Goal: Task Accomplishment & Management: Complete application form

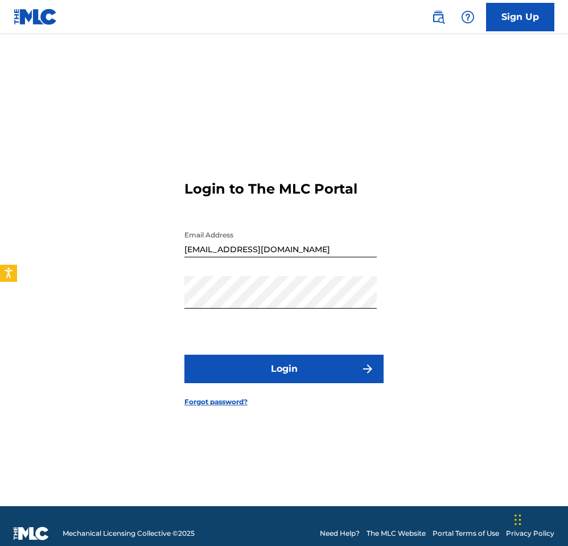
click at [282, 372] on button "Login" at bounding box center [283, 369] width 199 height 28
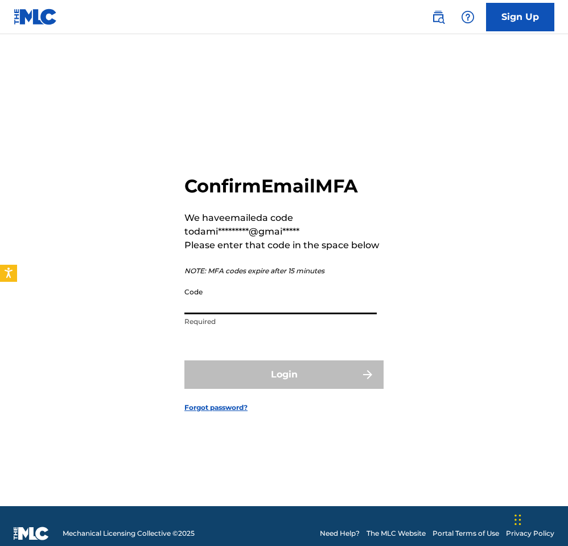
click at [200, 301] on input "Code" at bounding box center [280, 298] width 192 height 32
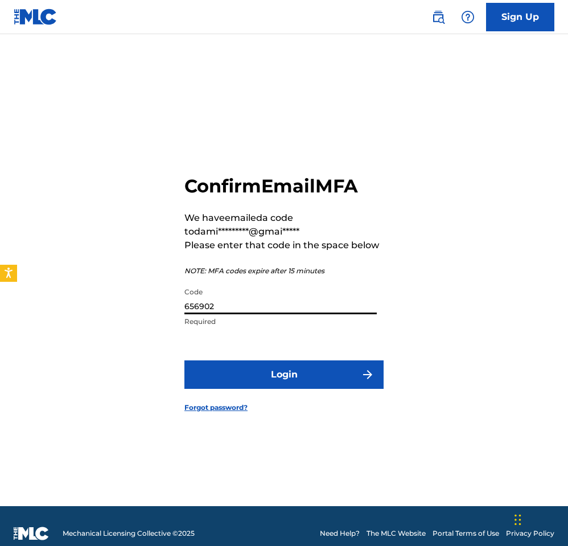
type input "656902"
click at [278, 365] on button "Login" at bounding box center [283, 374] width 199 height 28
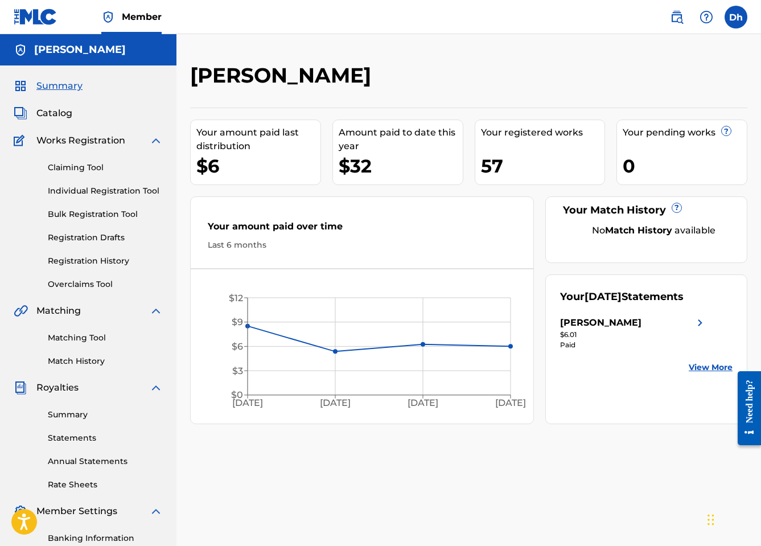
click at [100, 193] on link "Individual Registration Tool" at bounding box center [105, 191] width 115 height 12
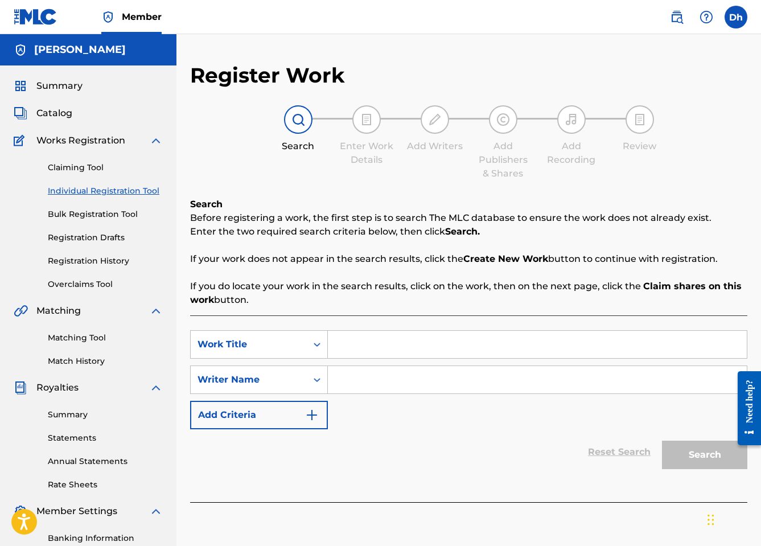
click at [339, 343] on input "Search Form" at bounding box center [537, 344] width 419 height 27
paste input "Finish Me"
type input "Finish Me"
click at [349, 384] on input "Search Form" at bounding box center [537, 379] width 419 height 27
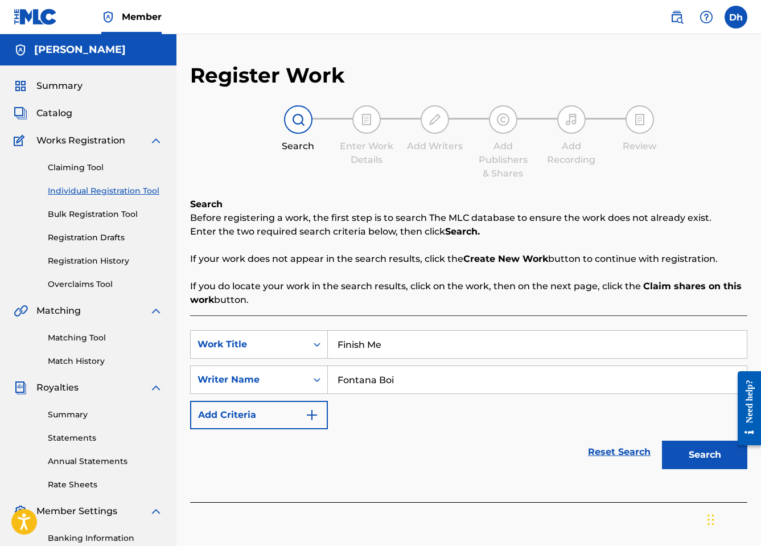
type input "Fontana Boi"
click at [567, 453] on button "Search" at bounding box center [704, 455] width 85 height 28
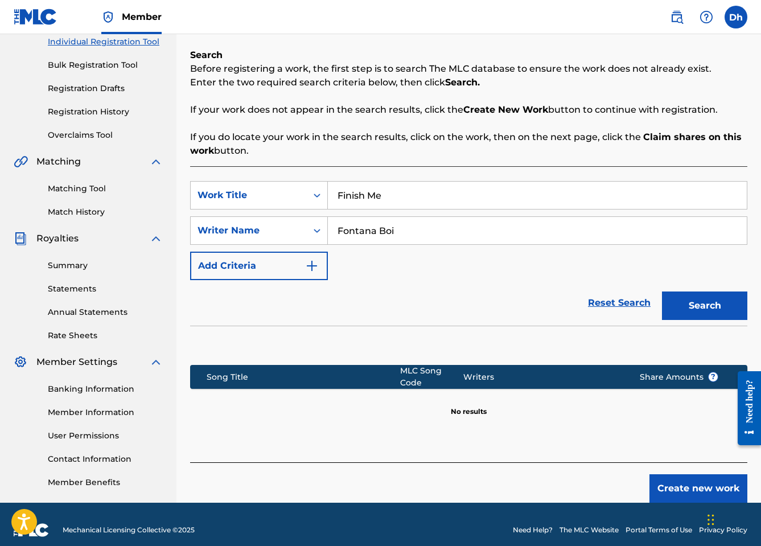
scroll to position [160, 0]
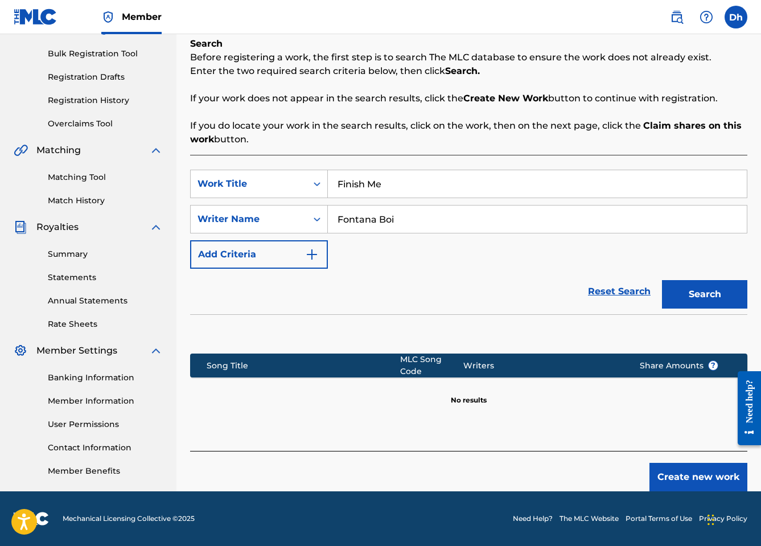
click at [567, 478] on button "Create new work" at bounding box center [698, 477] width 98 height 28
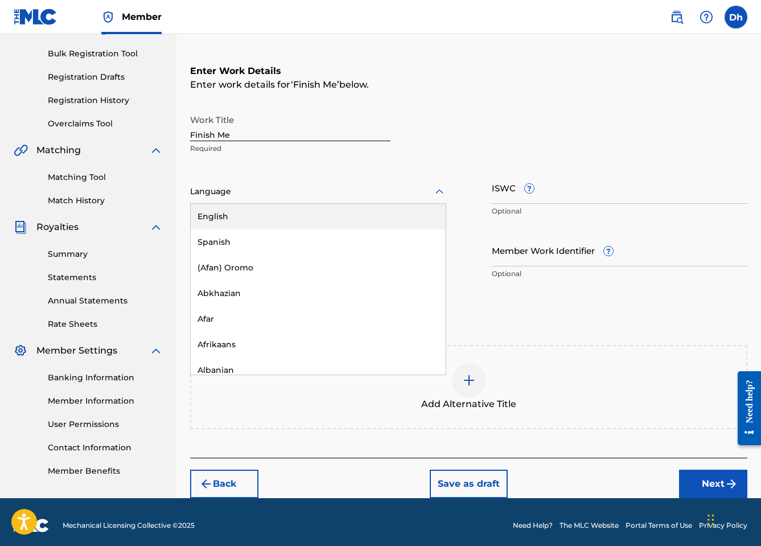
click at [197, 195] on div at bounding box center [318, 191] width 256 height 14
click at [205, 212] on div "English" at bounding box center [318, 217] width 255 height 26
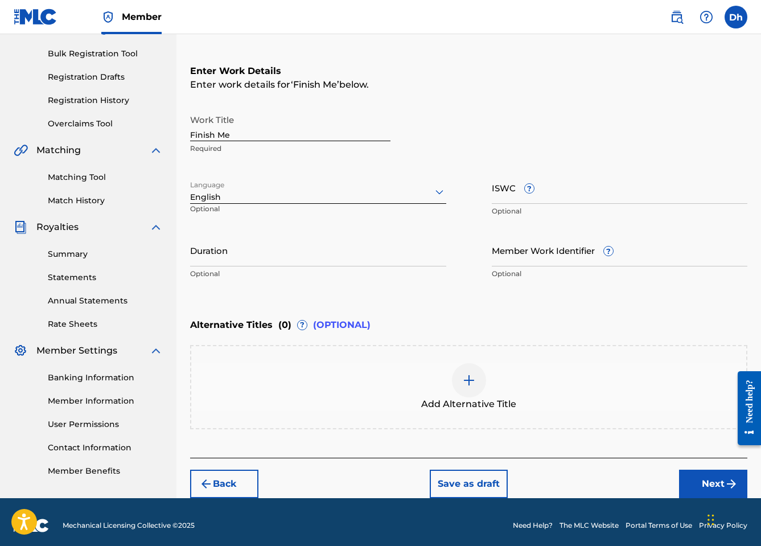
click at [208, 259] on input "Duration" at bounding box center [318, 250] width 256 height 32
paste input "02:56"
type input "02:56"
click at [508, 196] on input "ISWC ?" at bounding box center [620, 187] width 256 height 32
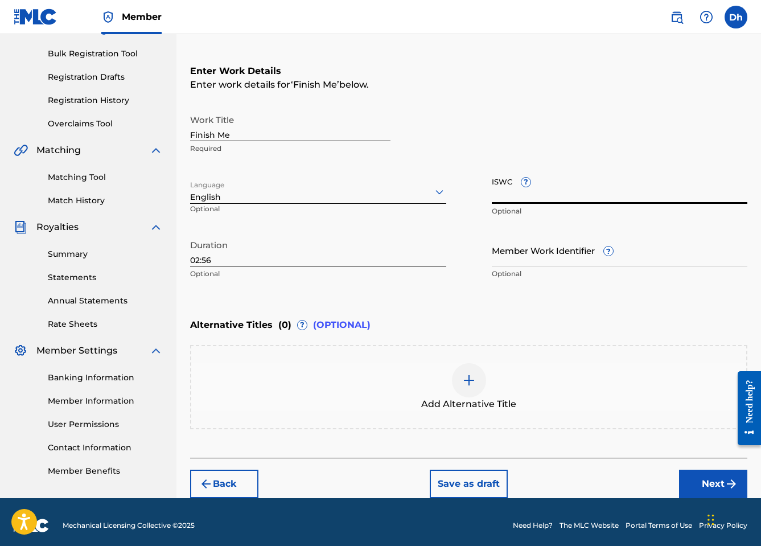
scroll to position [167, 0]
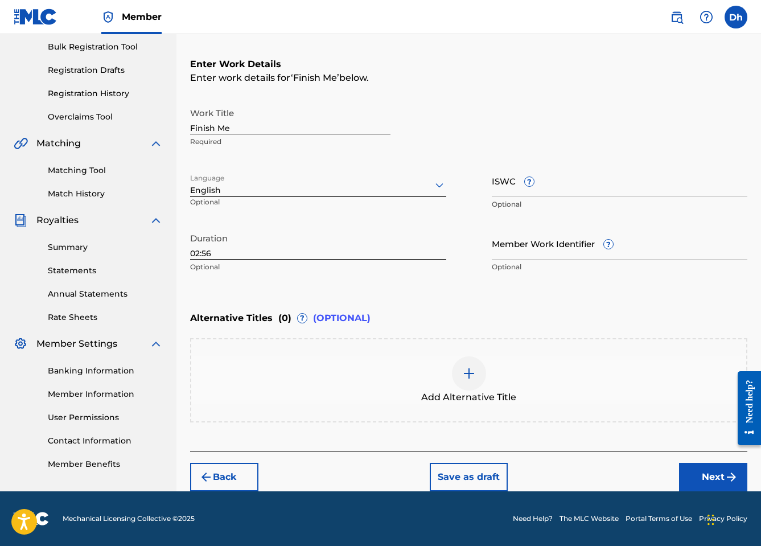
click at [466, 374] on img at bounding box center [469, 374] width 14 height 14
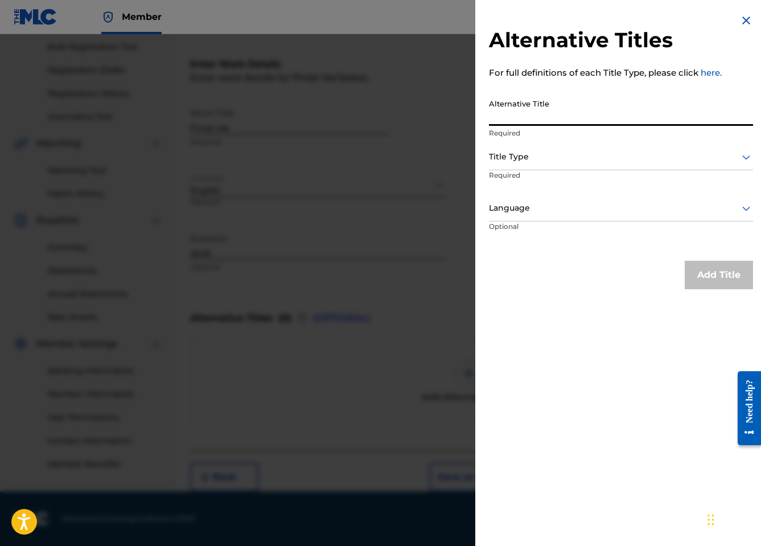
click at [514, 121] on input "Alternative Title" at bounding box center [621, 109] width 264 height 32
paste input "02:56"
type input "0"
paste input "Finish Me"
type input "Finish Me"
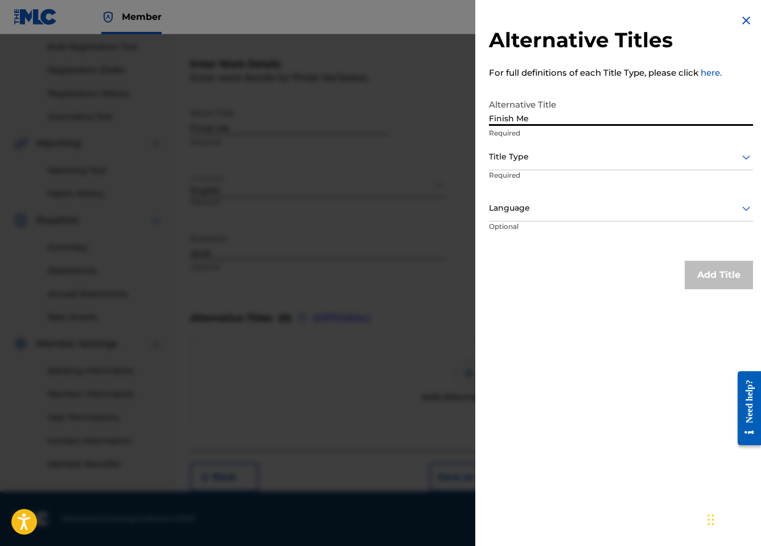
click at [567, 157] on icon at bounding box center [746, 157] width 14 height 14
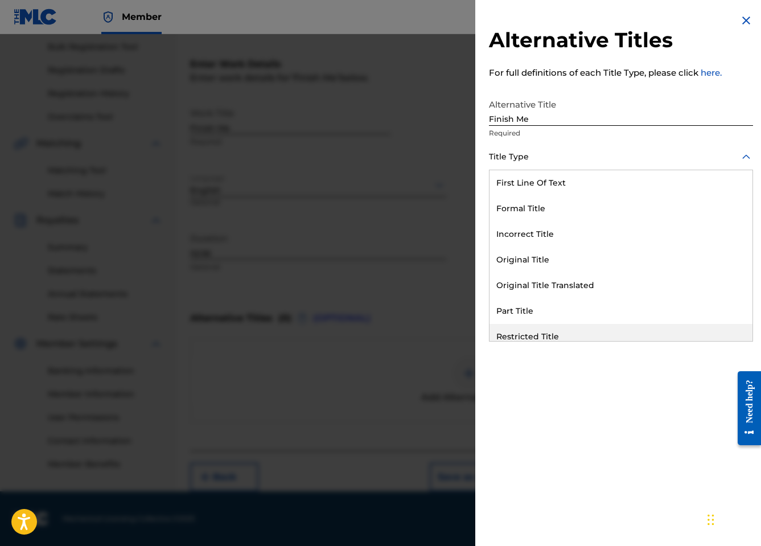
click at [534, 414] on div "Alternative Titles For full definitions of each Title Type, please click here. …" at bounding box center [620, 273] width 291 height 546
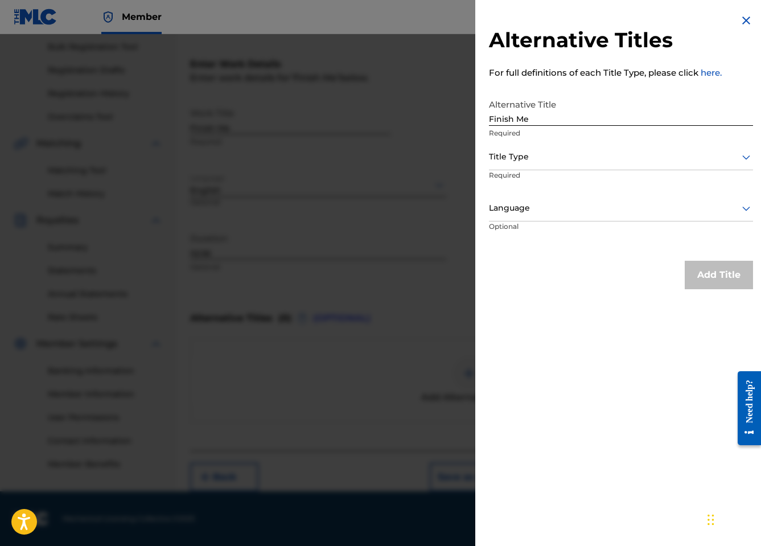
click at [532, 346] on div "Alternative Titles For full definitions of each Title Type, please click here. …" at bounding box center [620, 273] width 291 height 546
click at [512, 213] on div at bounding box center [621, 208] width 264 height 14
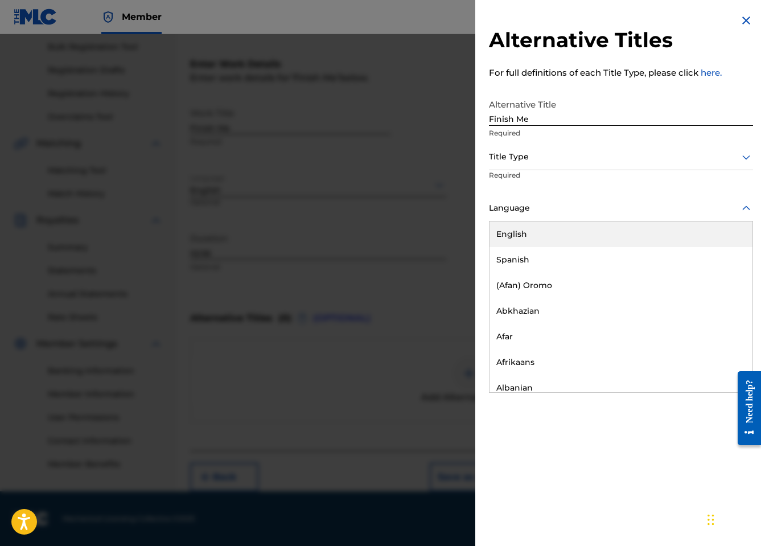
click at [516, 233] on div "English" at bounding box center [620, 234] width 263 height 26
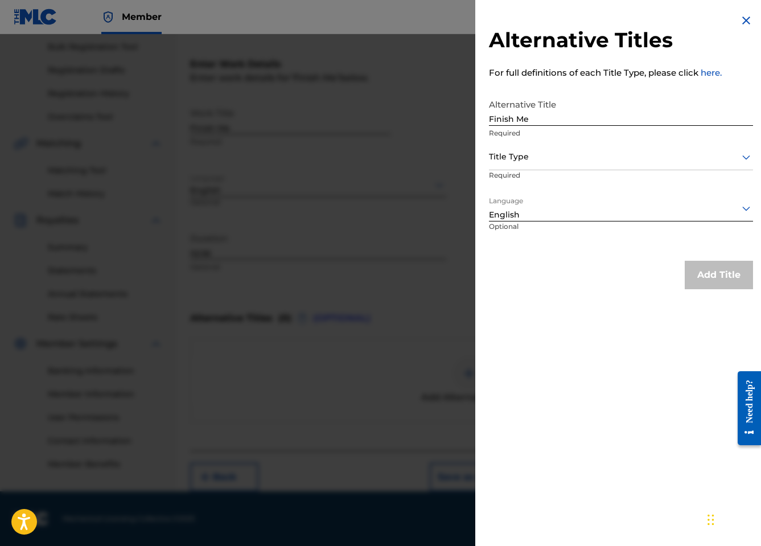
click at [511, 163] on div at bounding box center [621, 157] width 264 height 14
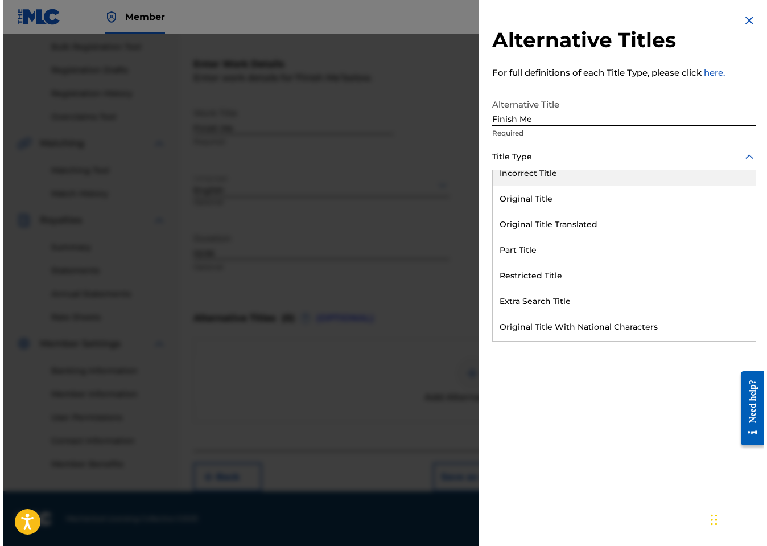
scroll to position [0, 0]
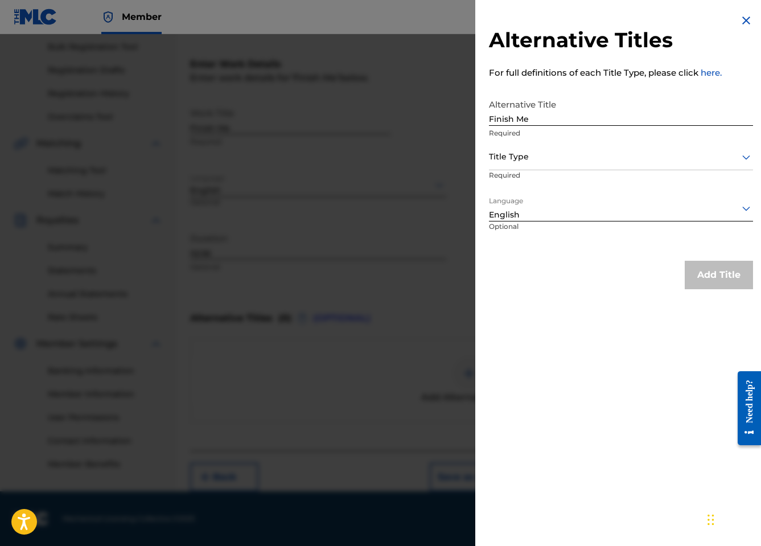
click at [546, 154] on div at bounding box center [621, 157] width 264 height 14
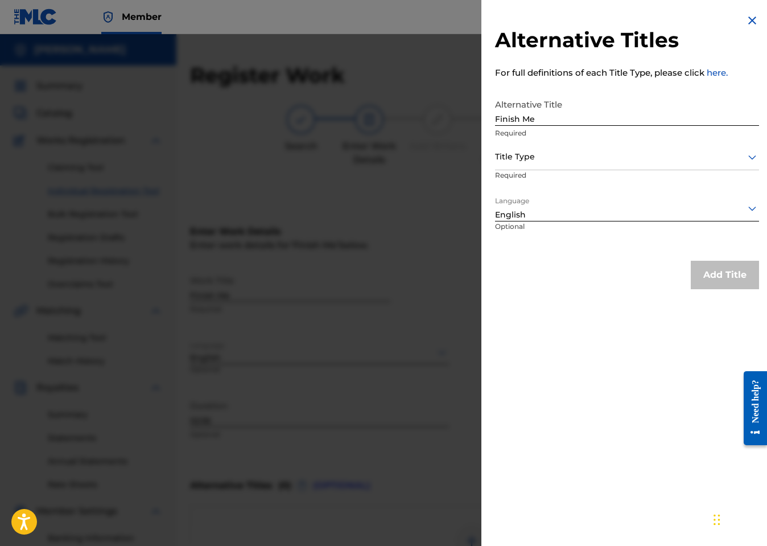
click at [547, 187] on p "Required" at bounding box center [538, 183] width 87 height 26
click at [487, 158] on div "Alternative Titles For full definitions of each Title Type, please click here. …" at bounding box center [626, 151] width 291 height 303
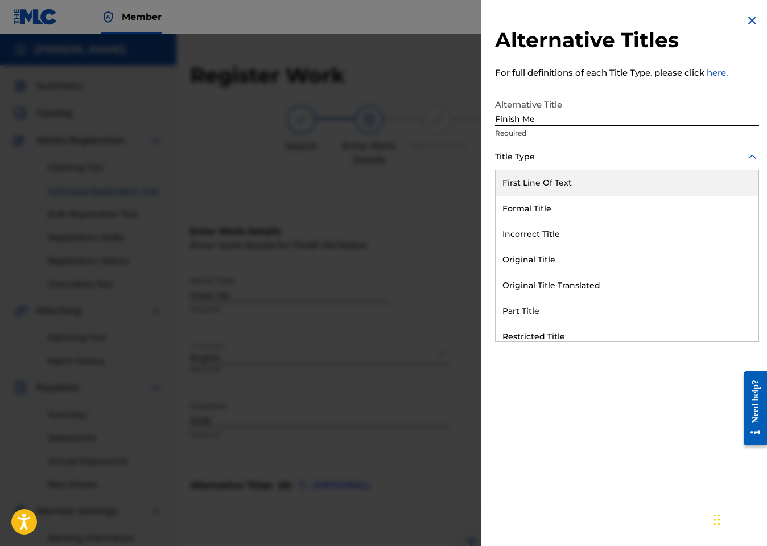
click at [505, 157] on div at bounding box center [627, 157] width 264 height 14
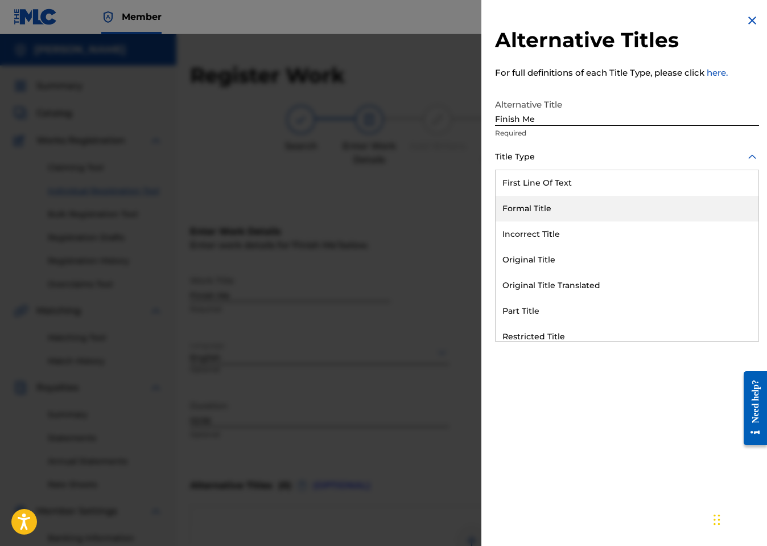
click at [517, 207] on div "Formal Title" at bounding box center [627, 209] width 263 height 26
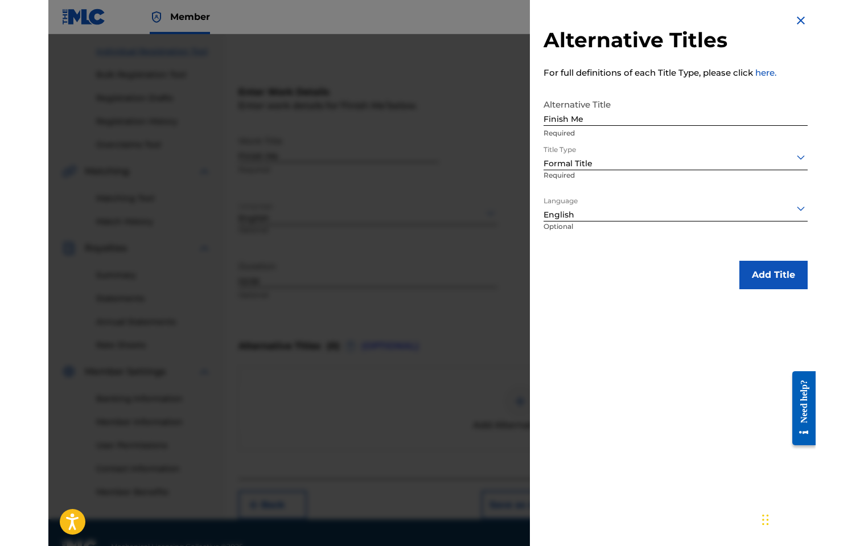
scroll to position [167, 0]
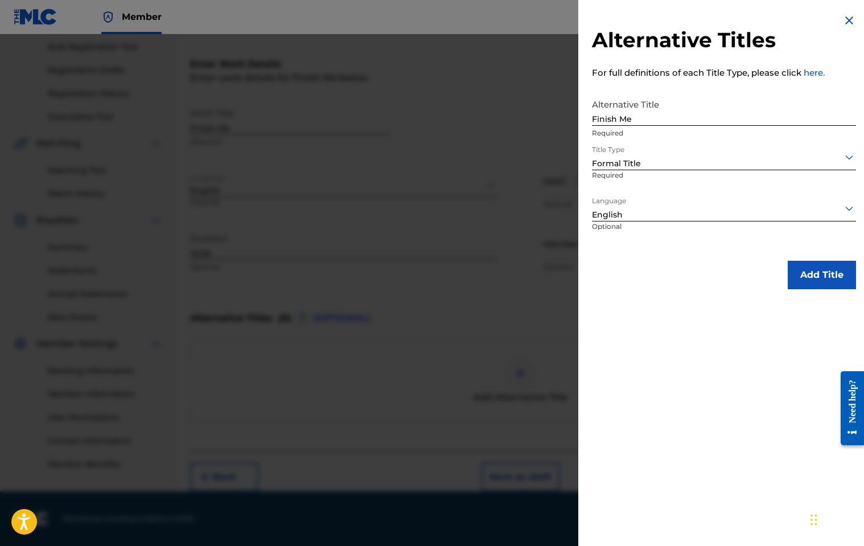
click at [567, 277] on button "Add Title" at bounding box center [822, 275] width 68 height 28
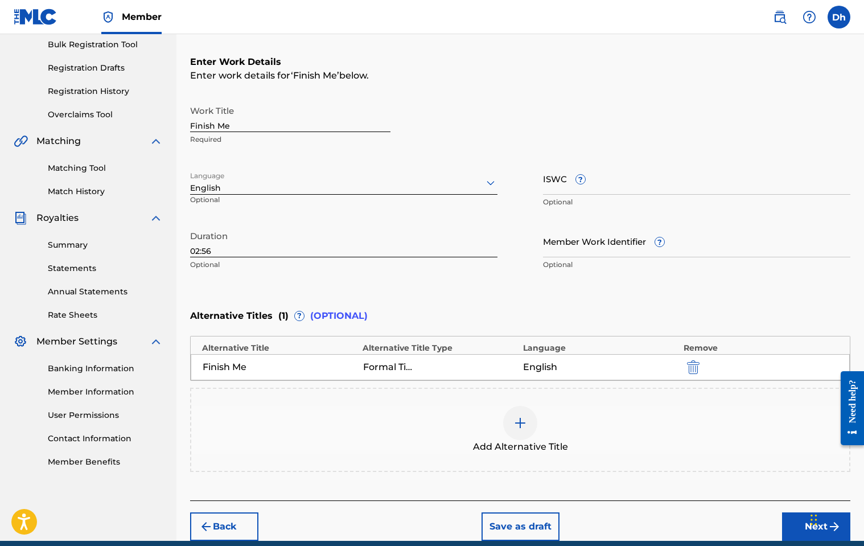
scroll to position [219, 0]
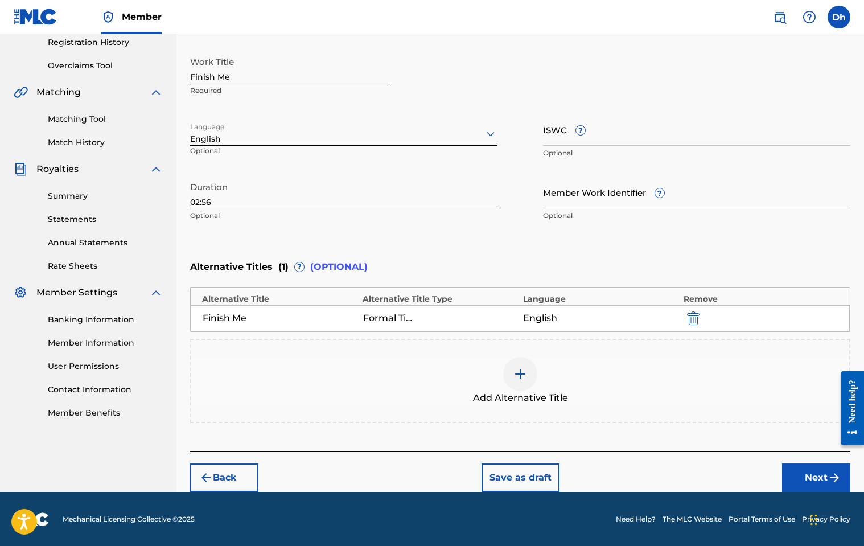
click at [519, 373] on img at bounding box center [520, 374] width 14 height 14
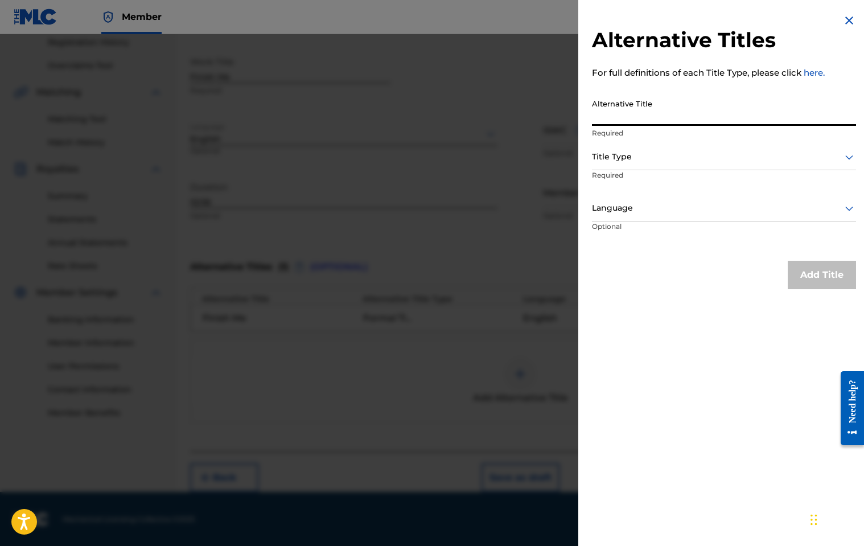
click at [567, 121] on input "Alternative Title" at bounding box center [724, 109] width 264 height 32
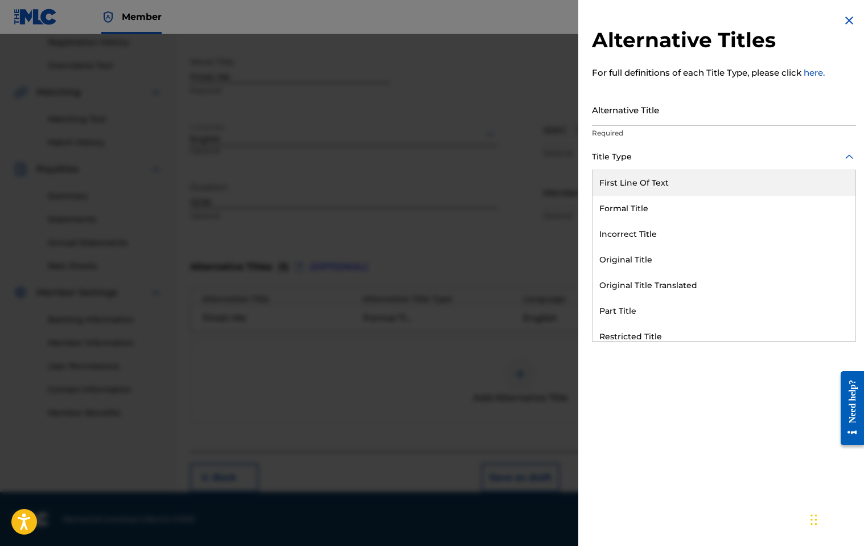
click at [567, 155] on icon at bounding box center [849, 157] width 14 height 14
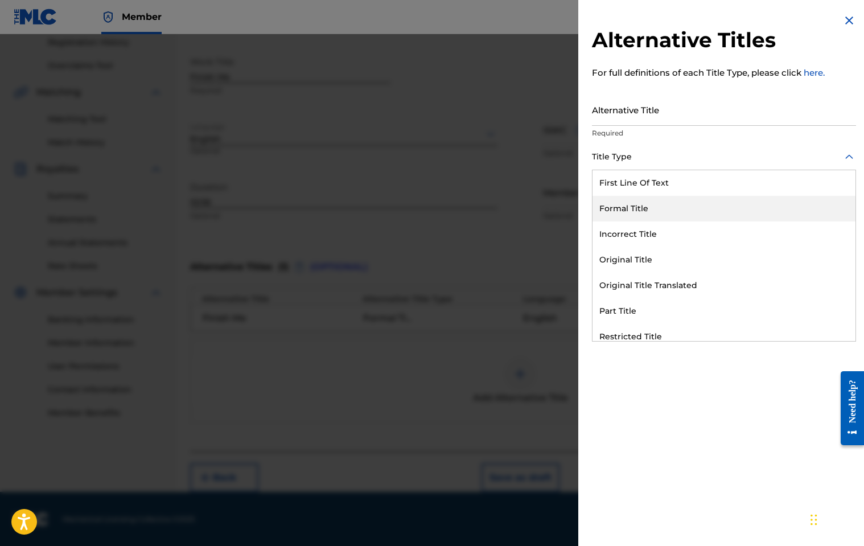
click at [567, 207] on div "Formal Title" at bounding box center [723, 209] width 263 height 26
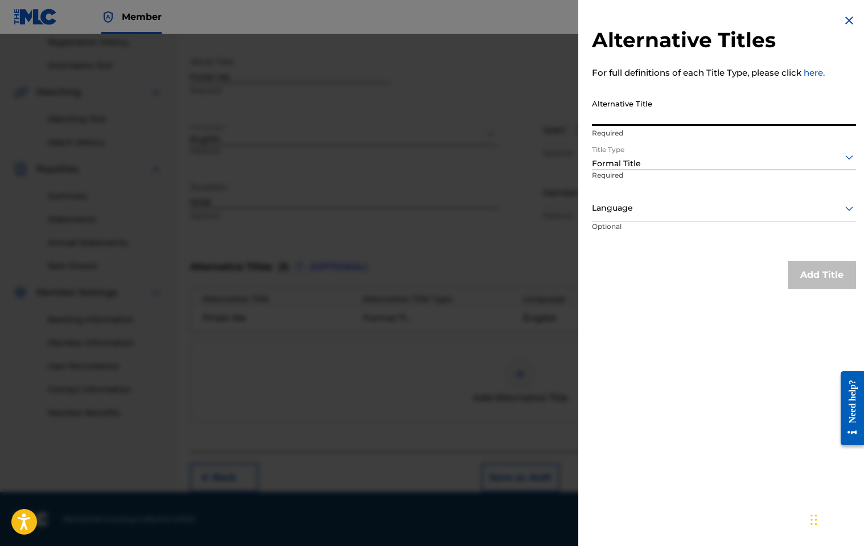
click at [567, 117] on input "Alternative Title" at bounding box center [724, 109] width 264 height 32
paste input "Finish Me"
type input "Finish Me"
click at [567, 216] on div "Language" at bounding box center [724, 209] width 264 height 26
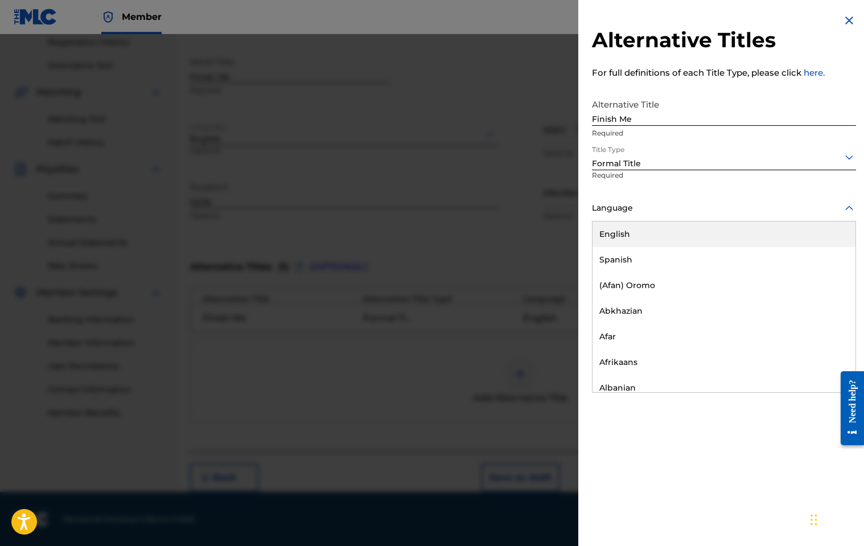
click at [567, 234] on div "English" at bounding box center [723, 234] width 263 height 26
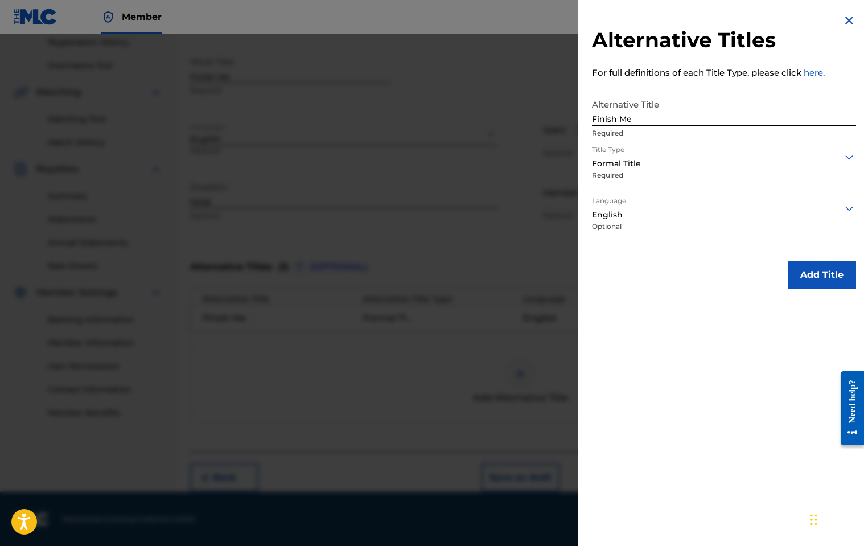
click at [567, 279] on button "Add Title" at bounding box center [822, 275] width 68 height 28
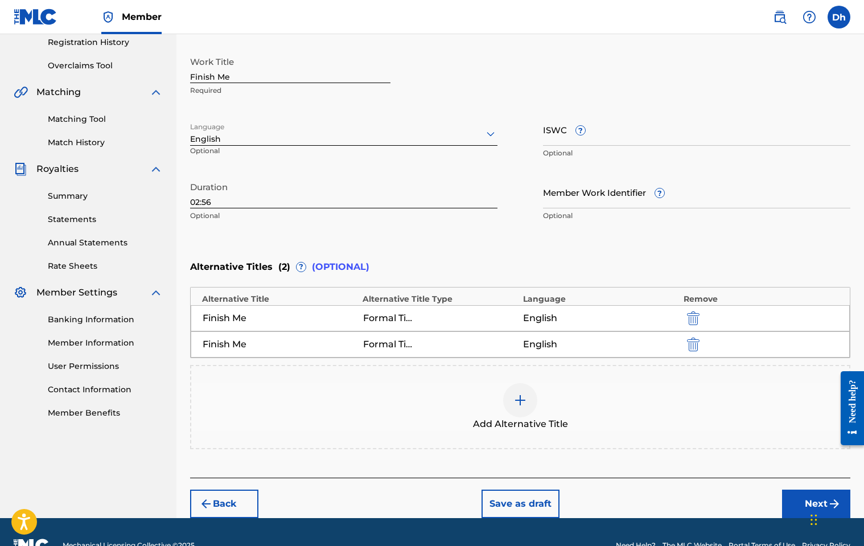
click at [567, 345] on img "submit" at bounding box center [693, 345] width 13 height 14
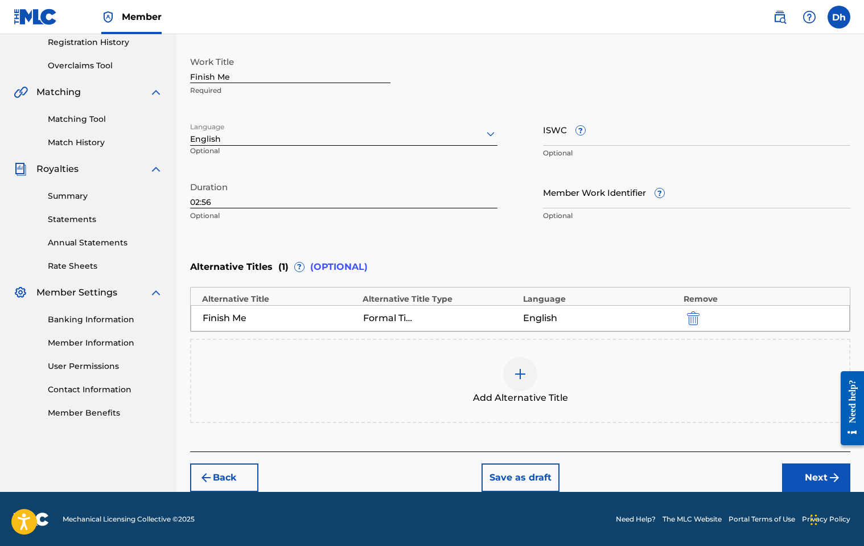
click at [567, 472] on button "Next" at bounding box center [816, 477] width 68 height 28
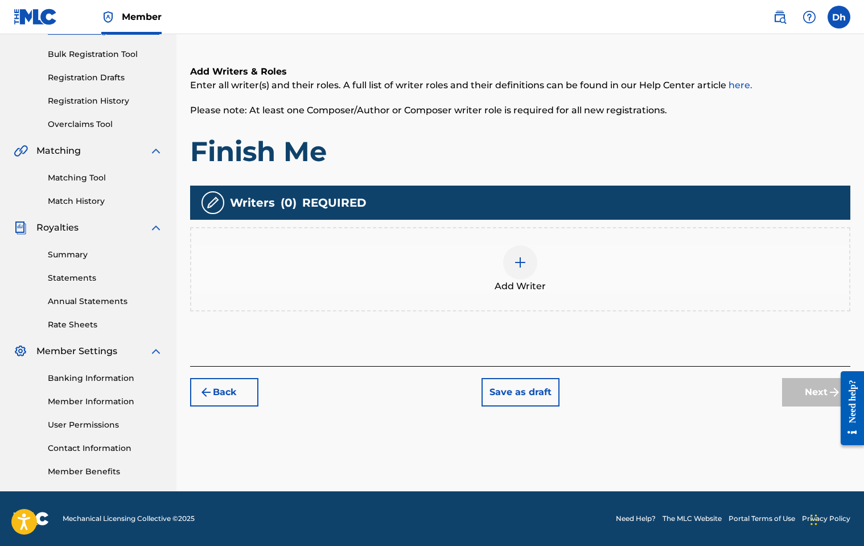
click at [519, 262] on img at bounding box center [520, 263] width 14 height 14
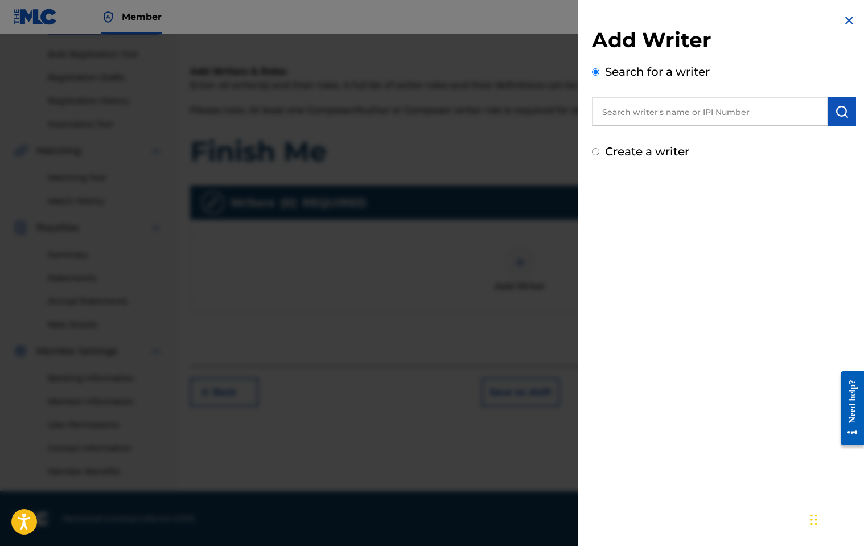
click at [567, 113] on input "text" at bounding box center [710, 111] width 236 height 28
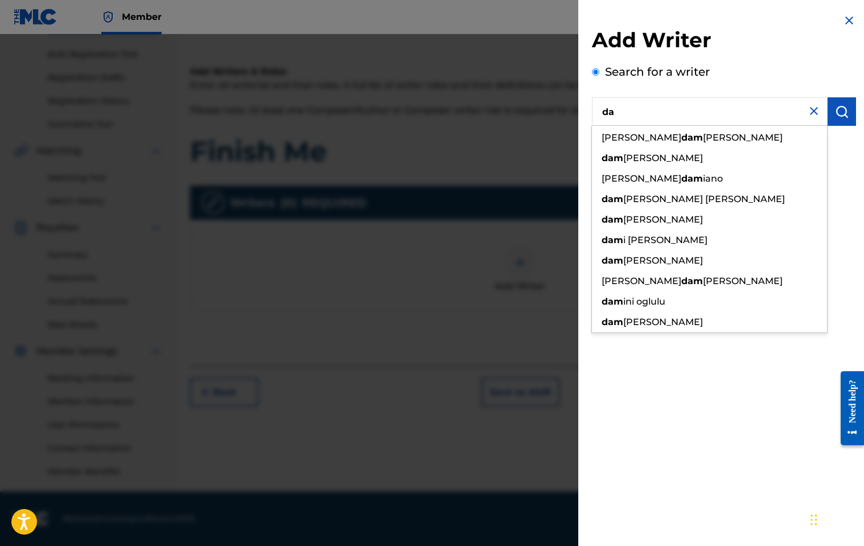
type input "d"
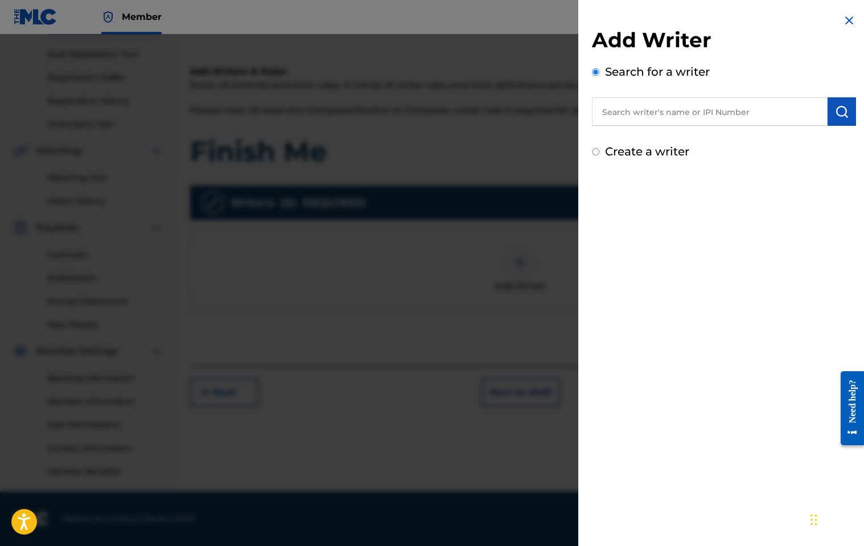
click at [567, 150] on label "Create a writer" at bounding box center [647, 152] width 84 height 14
radio input "true"
click at [567, 150] on input "Create a writer" at bounding box center [595, 151] width 7 height 7
radio input "false"
radio input "true"
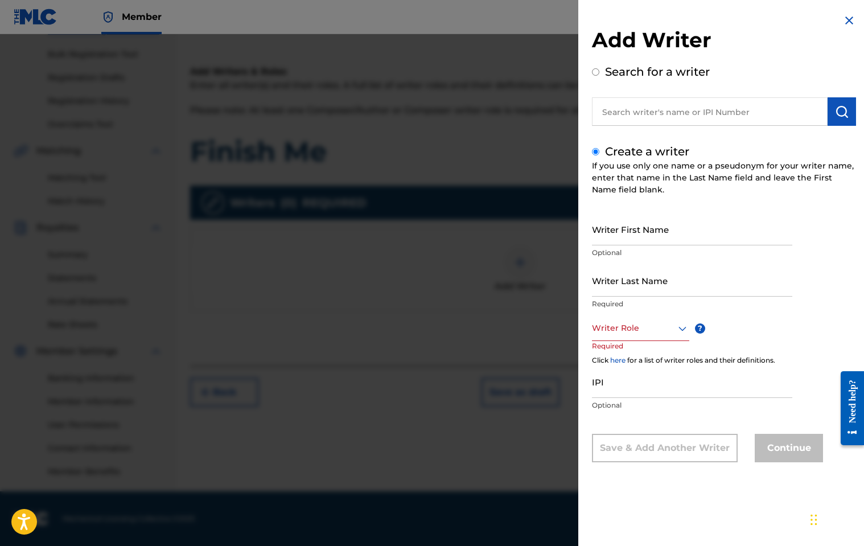
click at [567, 237] on input "Writer First Name" at bounding box center [692, 229] width 200 height 32
type input "[PERSON_NAME]"
click at [567, 285] on input "Writer Last Name" at bounding box center [692, 280] width 200 height 32
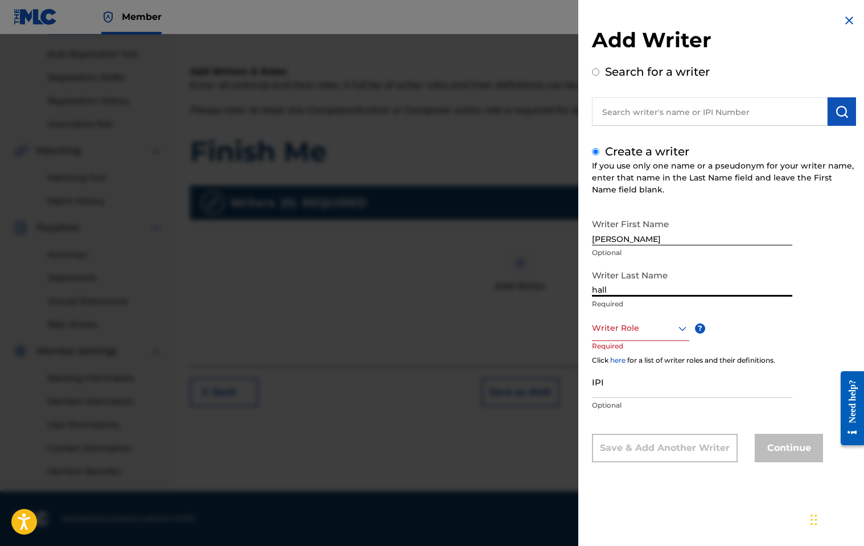
type input "hall"
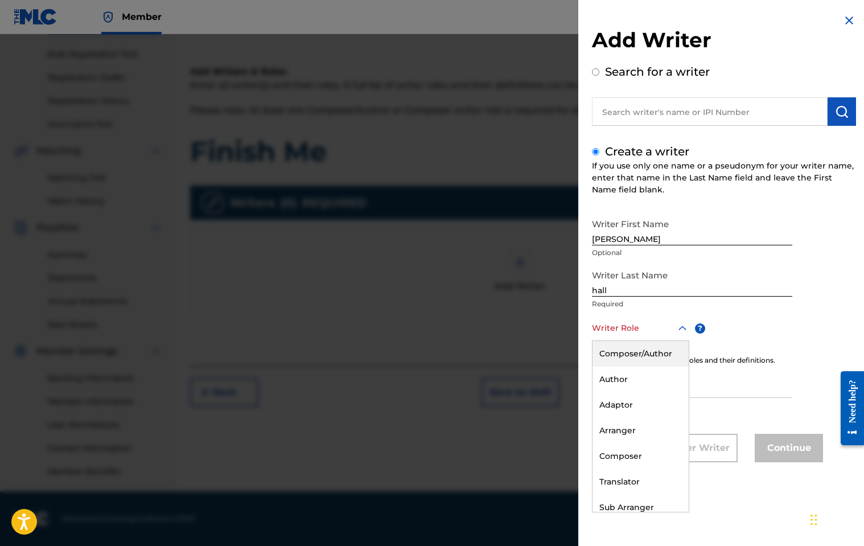
click at [567, 335] on div at bounding box center [640, 328] width 97 height 14
click at [567, 355] on div "Composer/Author" at bounding box center [640, 354] width 96 height 26
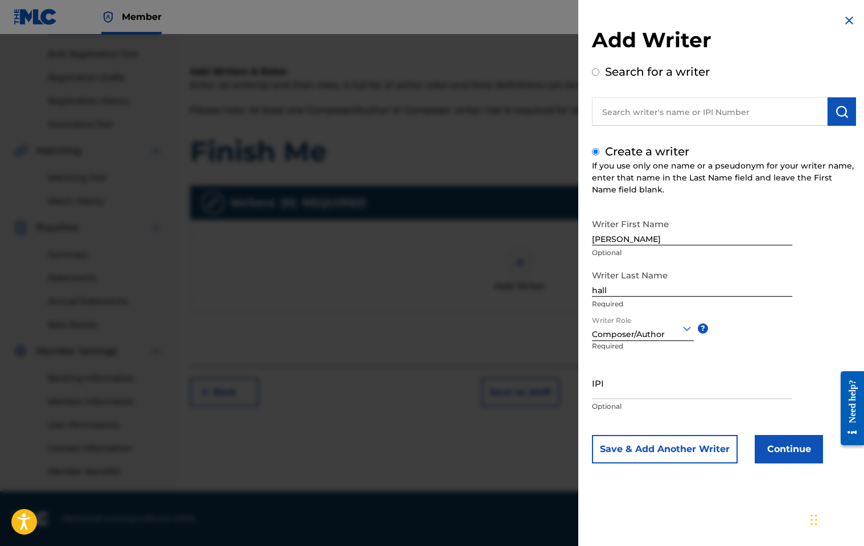
click at [567, 447] on button "Continue" at bounding box center [789, 449] width 68 height 28
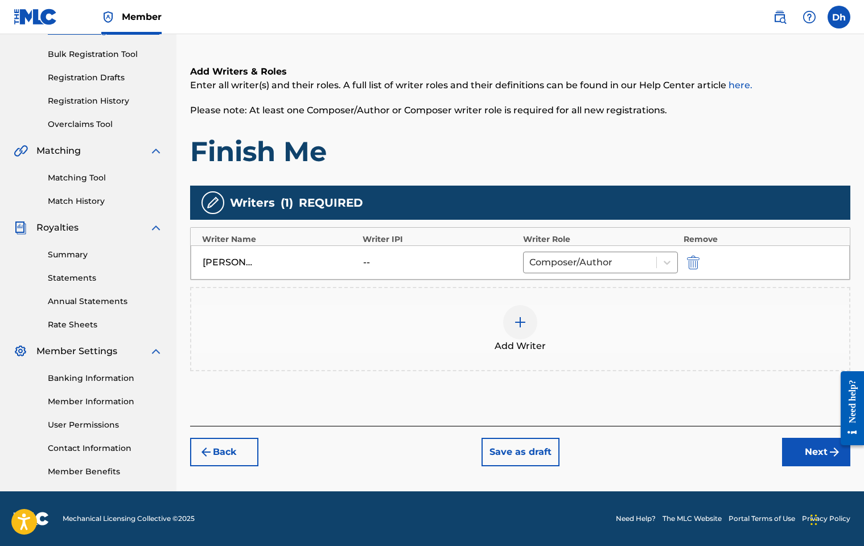
click at [567, 450] on button "Next" at bounding box center [816, 452] width 68 height 28
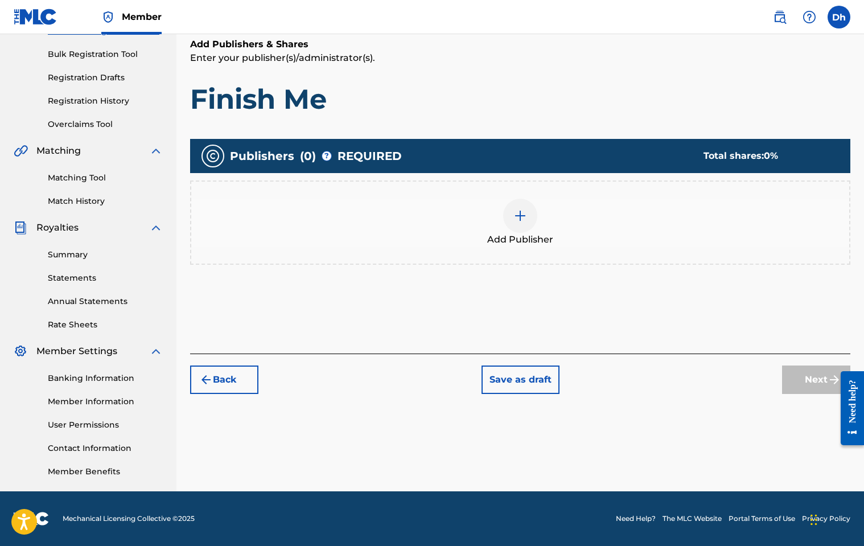
click at [521, 217] on img at bounding box center [520, 216] width 14 height 14
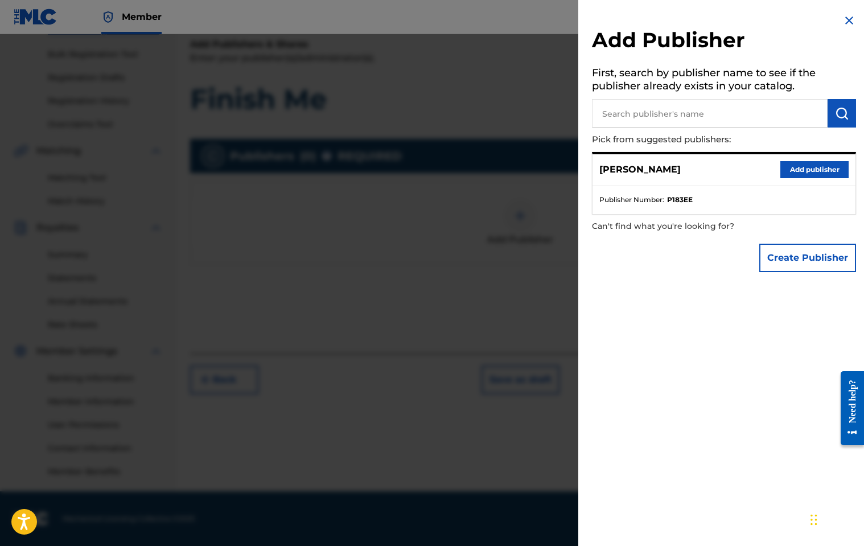
click at [567, 168] on button "Add publisher" at bounding box center [814, 169] width 68 height 17
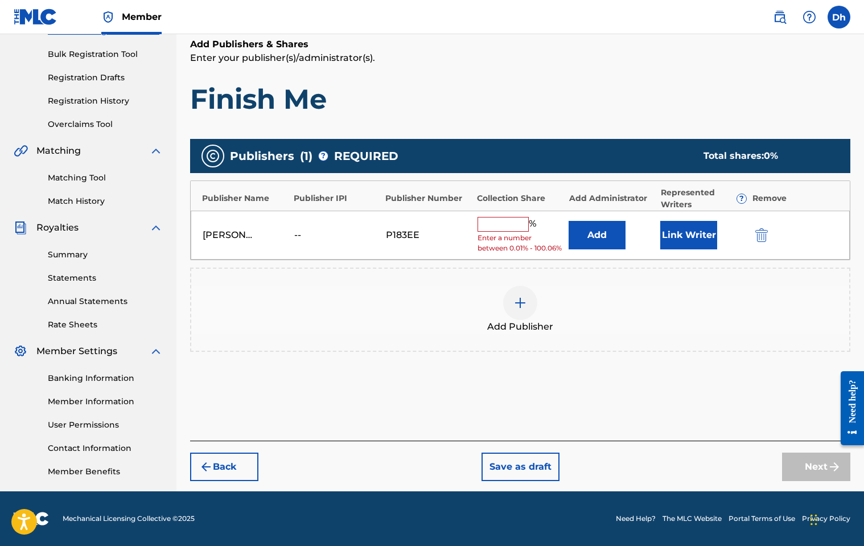
click at [492, 225] on input "text" at bounding box center [503, 224] width 51 height 15
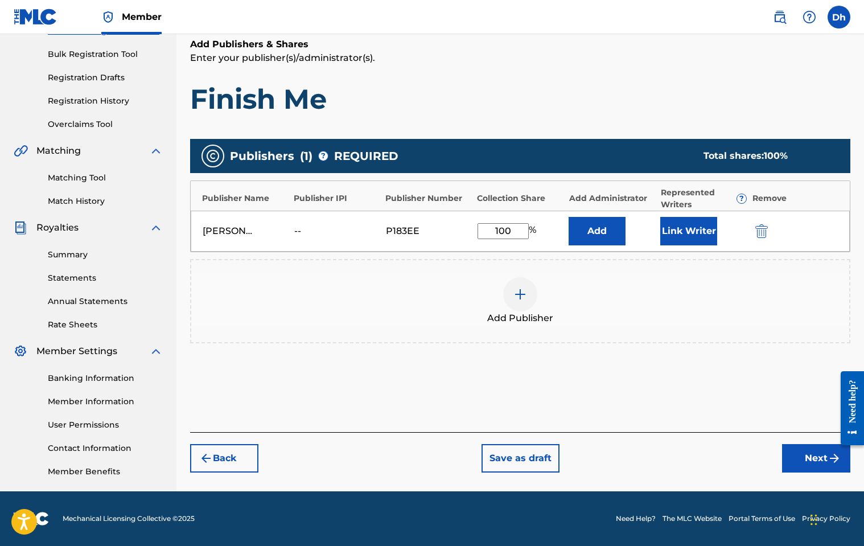
type input "100"
click at [567, 467] on button "Next" at bounding box center [816, 458] width 68 height 28
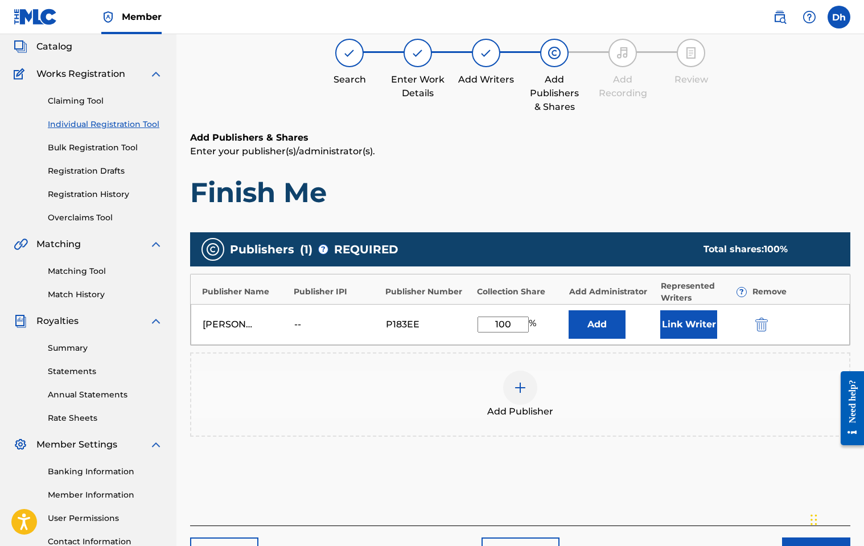
scroll to position [51, 0]
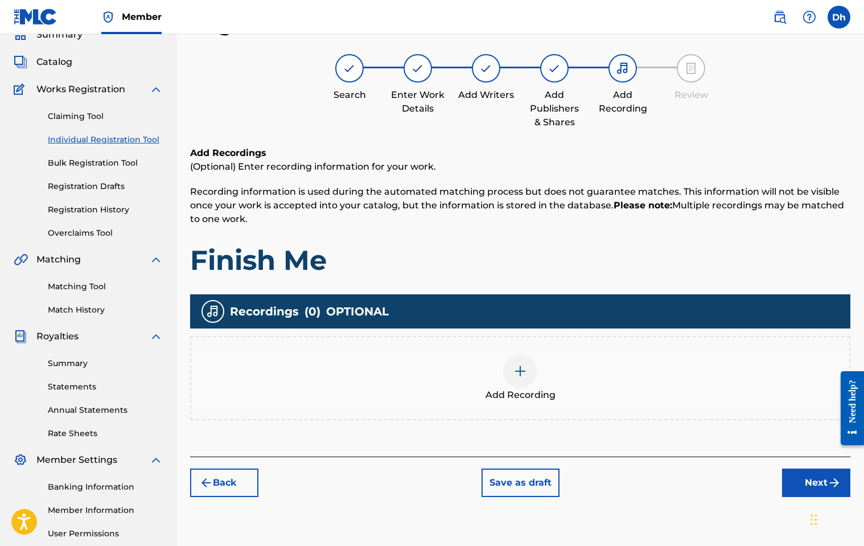
click at [567, 483] on button "Next" at bounding box center [816, 482] width 68 height 28
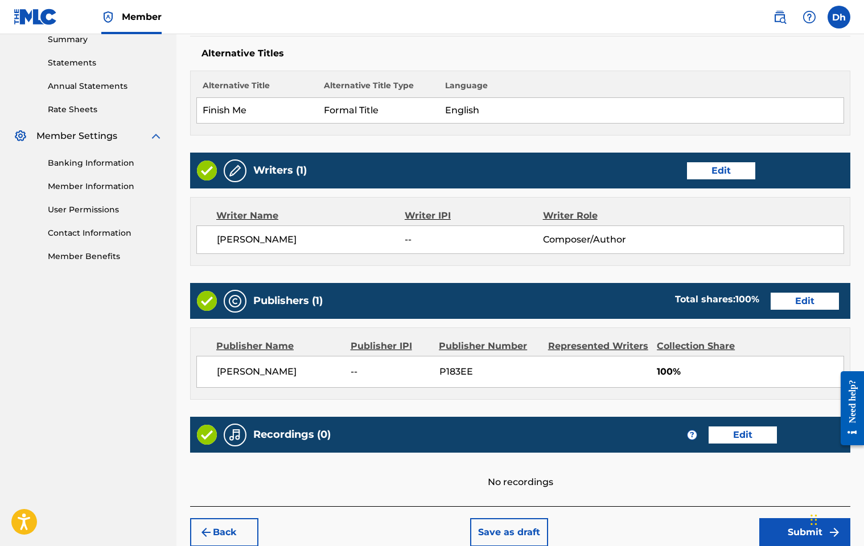
scroll to position [430, 0]
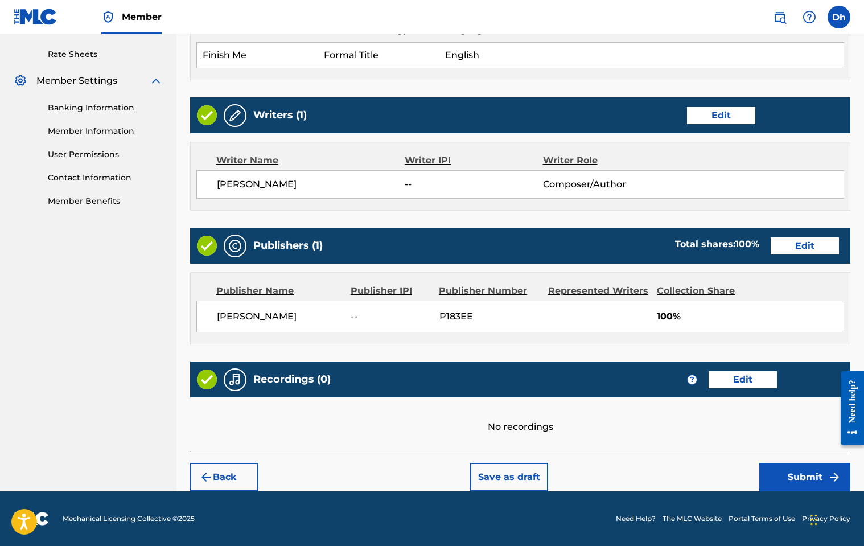
click at [567, 471] on button "Submit" at bounding box center [804, 477] width 91 height 28
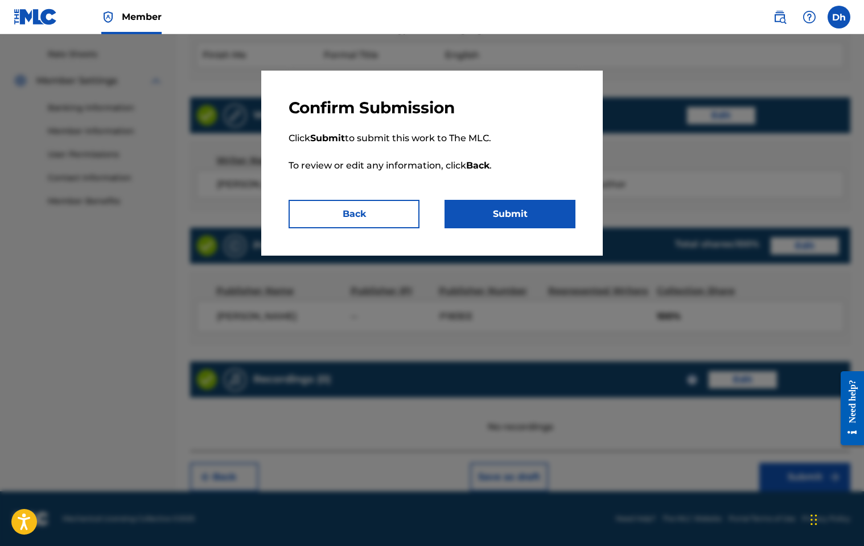
click at [503, 214] on button "Submit" at bounding box center [510, 214] width 131 height 28
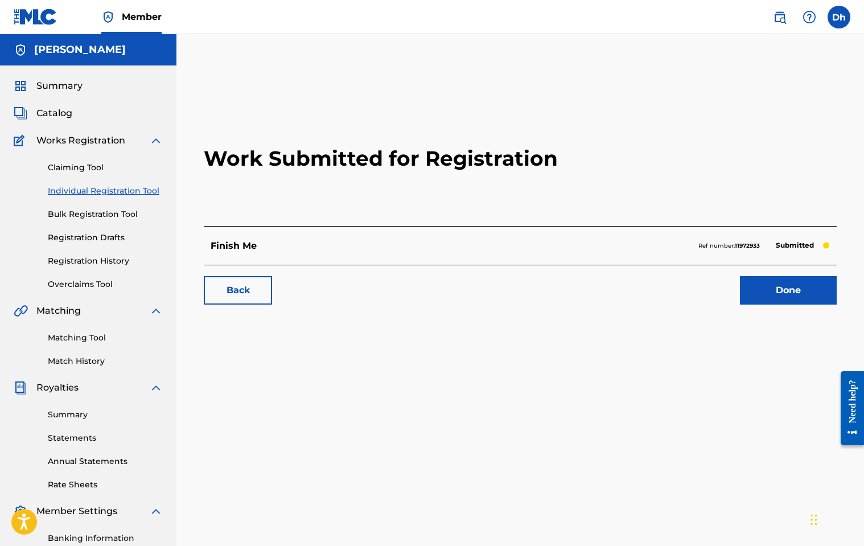
click at [567, 291] on link "Done" at bounding box center [788, 290] width 97 height 28
